Goal: Task Accomplishment & Management: Manage account settings

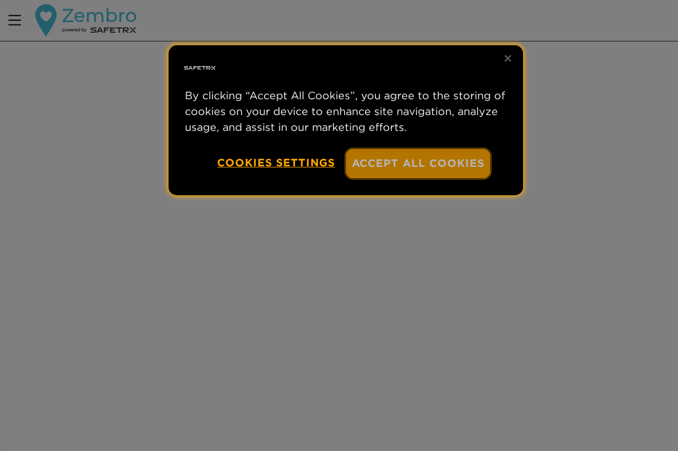
click at [395, 165] on button "Accept All Cookies" at bounding box center [418, 163] width 145 height 29
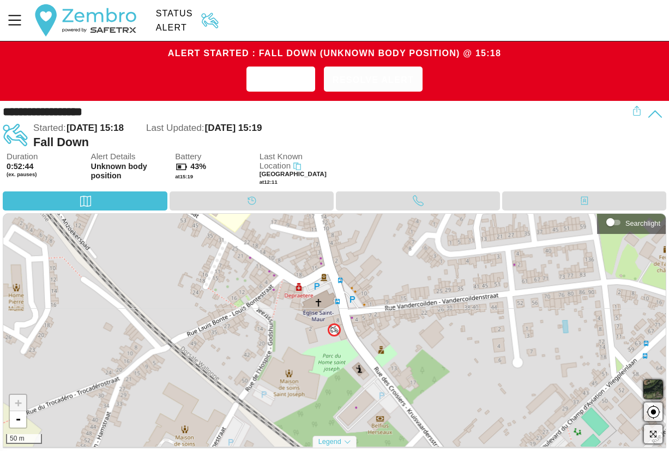
click at [363, 86] on span "Resolve Alert" at bounding box center [373, 79] width 81 height 17
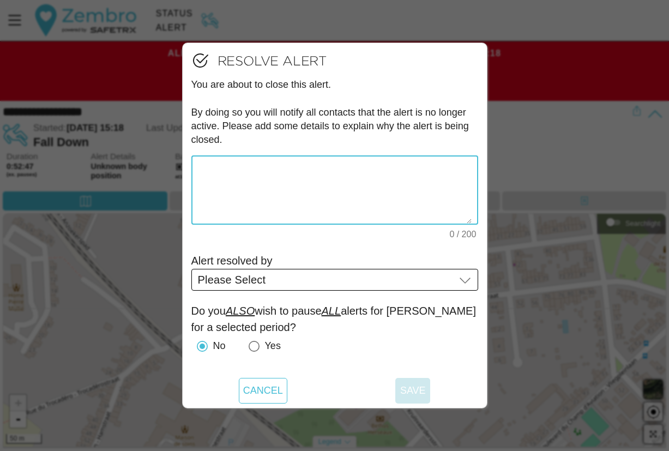
click at [295, 286] on div "Please Select Please Select" at bounding box center [326, 280] width 257 height 22
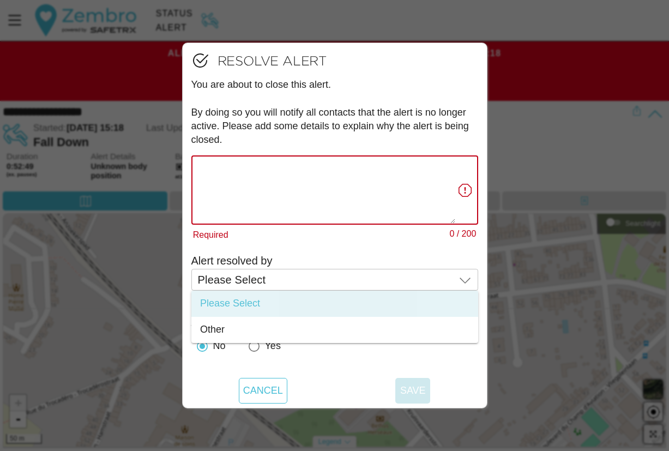
click at [274, 187] on textarea "Required 0 / 200" at bounding box center [326, 190] width 257 height 67
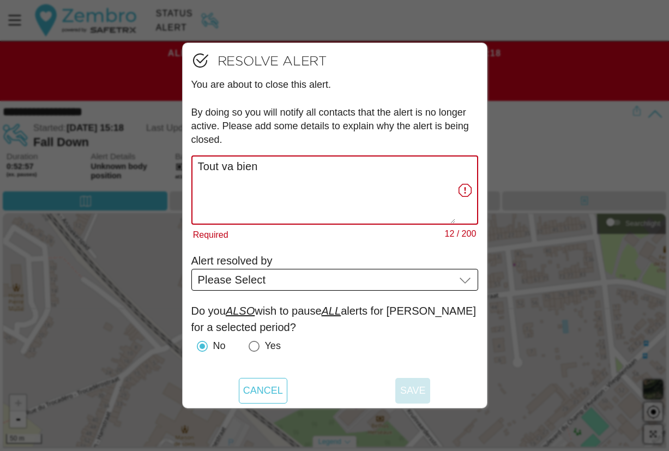
type textarea "Tout va bien"
click at [333, 274] on div "Please Select Please Select" at bounding box center [326, 280] width 257 height 22
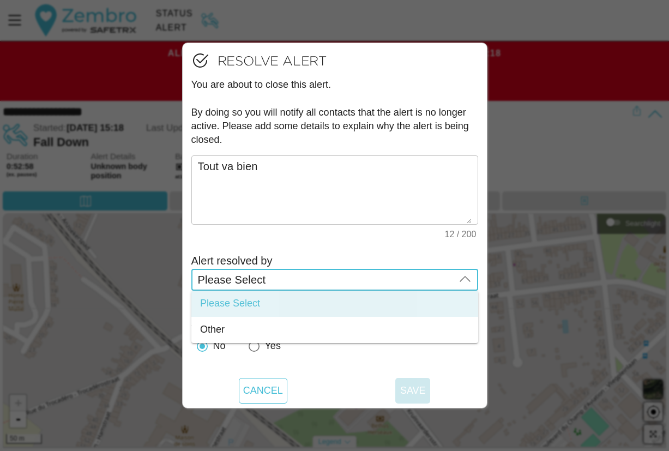
click at [329, 282] on div "Please Select Please Select" at bounding box center [326, 280] width 257 height 22
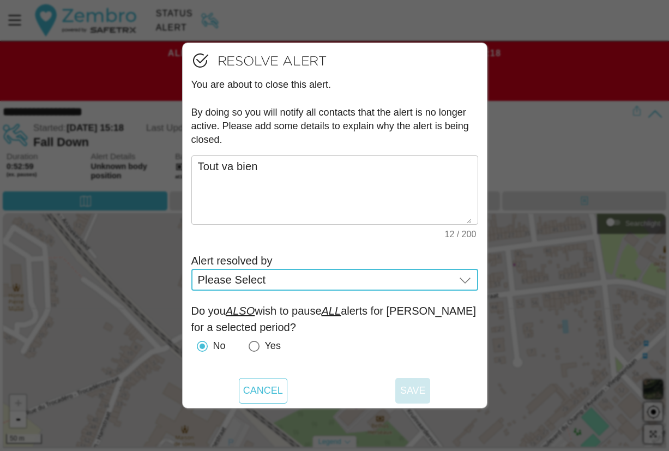
click at [297, 282] on div "Please Select Please Select" at bounding box center [326, 280] width 257 height 22
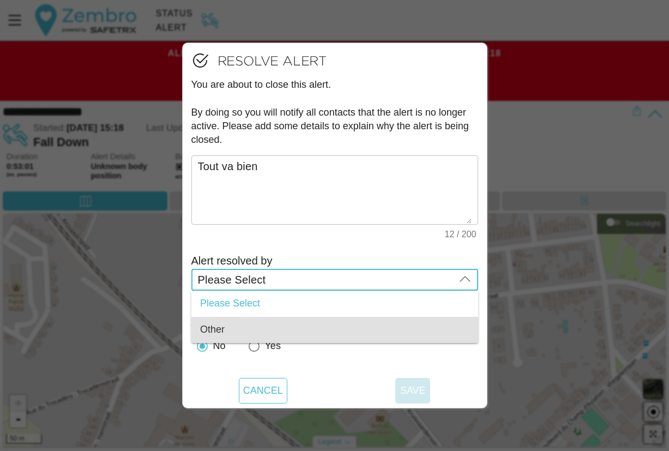
click at [266, 324] on div "Other" at bounding box center [334, 330] width 269 height 12
type input "Other"
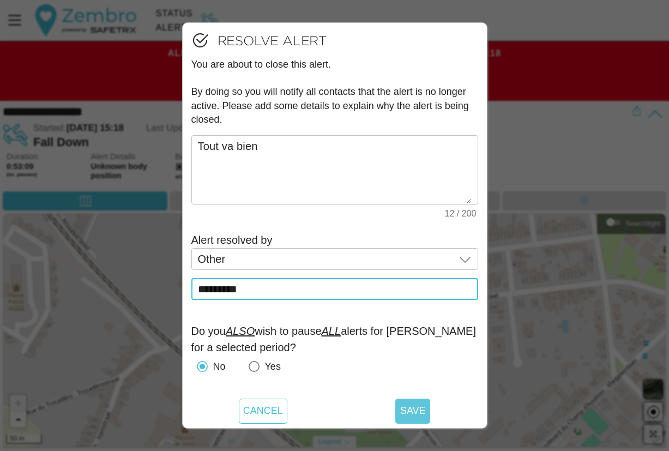
type input "*********"
click at [416, 411] on span "Save" at bounding box center [413, 411] width 26 height 25
